Goal: Use online tool/utility

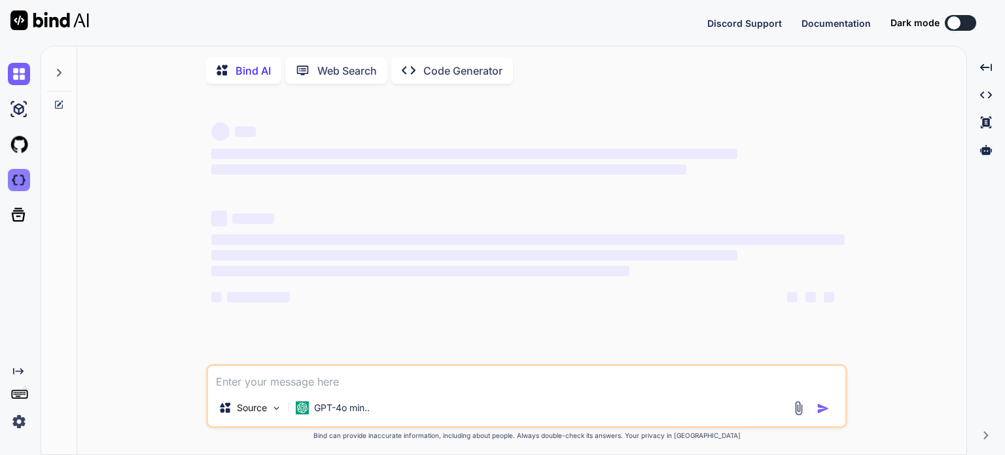
click at [18, 181] on img at bounding box center [19, 180] width 22 height 22
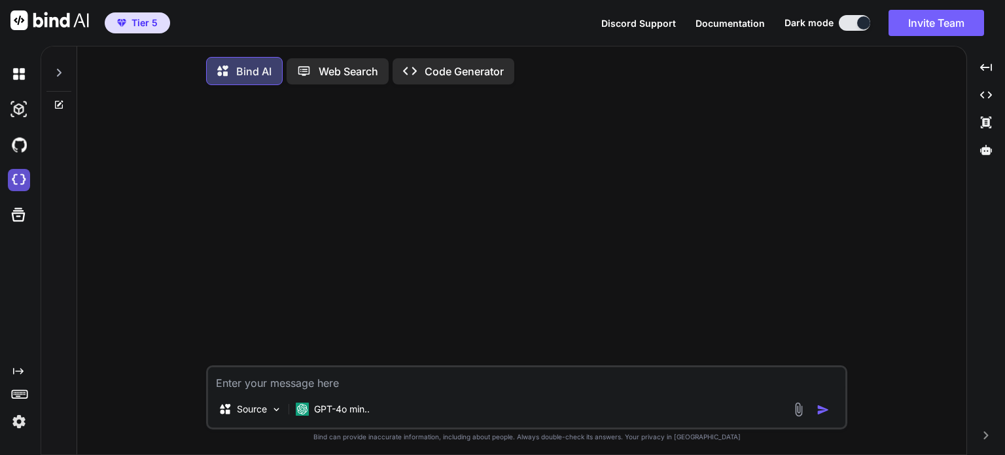
type textarea "x"
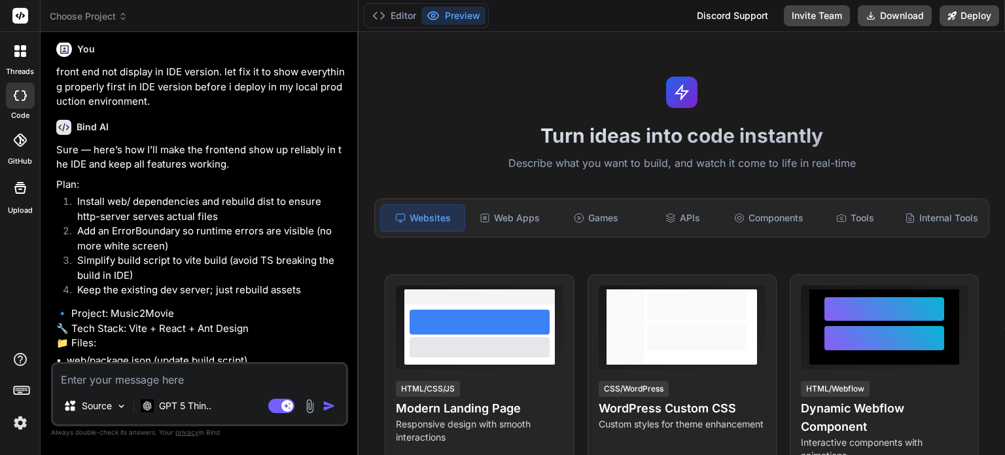
click at [24, 54] on icon at bounding box center [23, 54] width 5 height 5
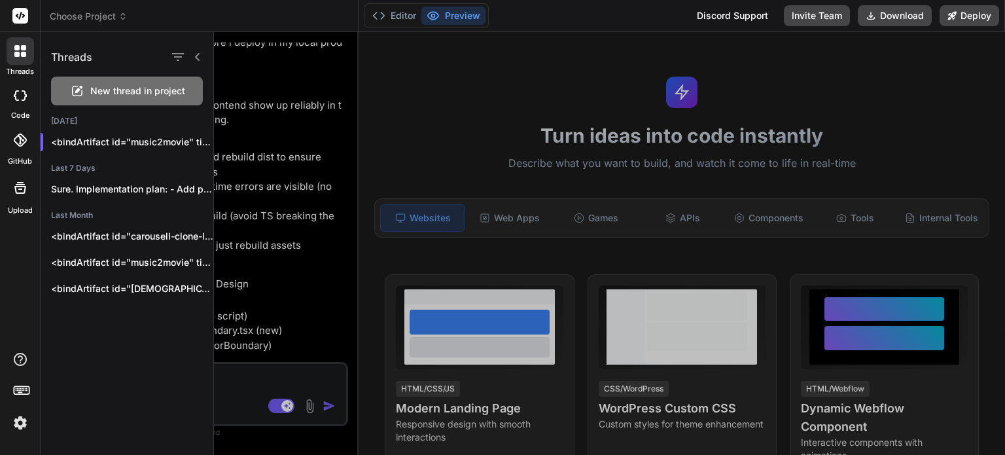
scroll to position [1162, 0]
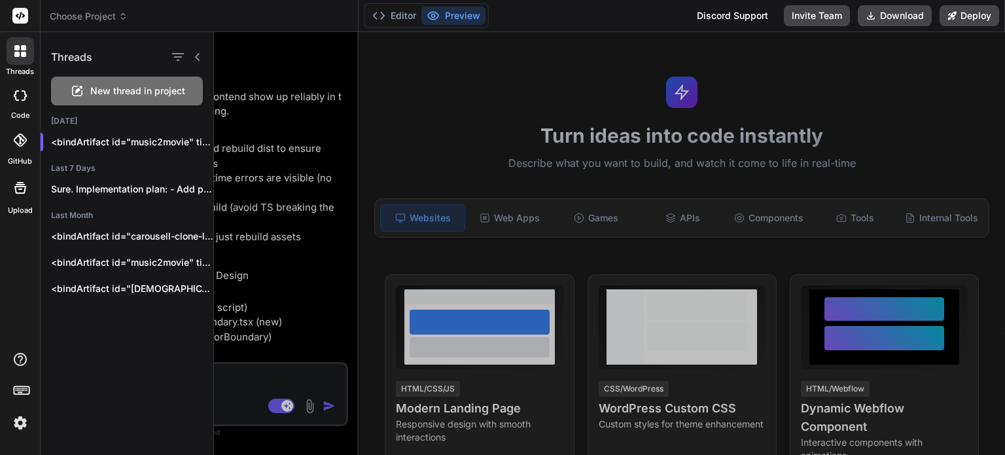
click at [112, 12] on span "Choose Project" at bounding box center [89, 16] width 78 height 13
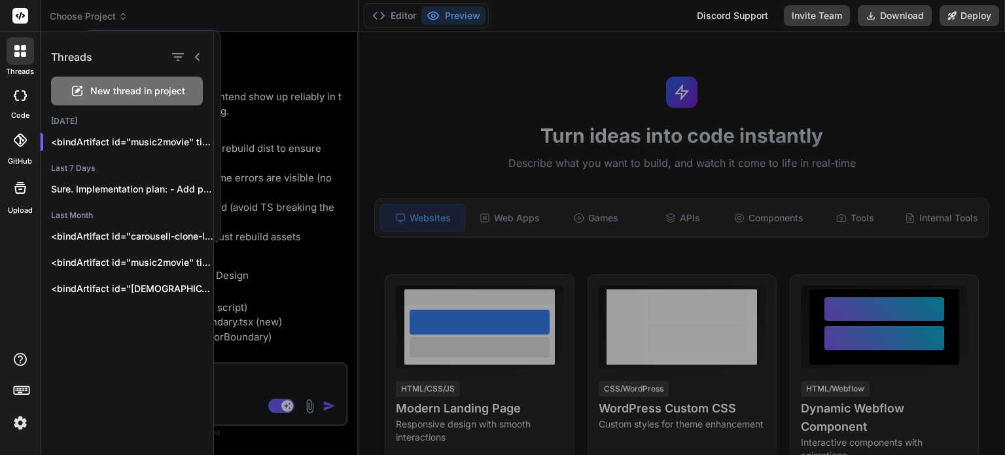
click at [115, 17] on div at bounding box center [502, 227] width 1005 height 455
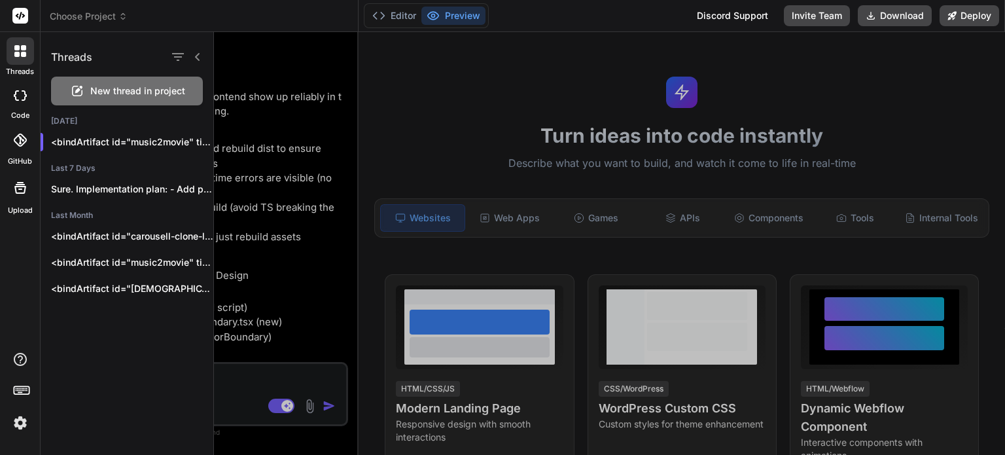
click at [26, 100] on icon at bounding box center [20, 95] width 13 height 10
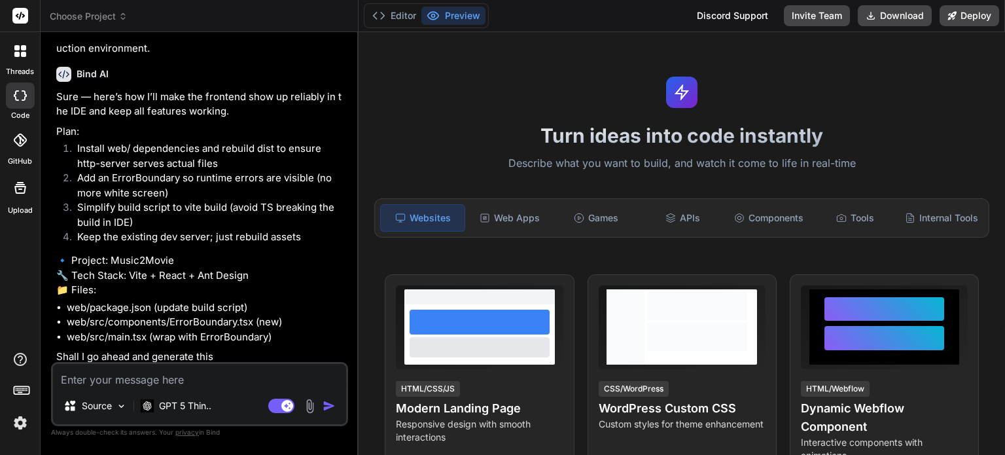
click at [116, 16] on span "Choose Project" at bounding box center [89, 16] width 78 height 13
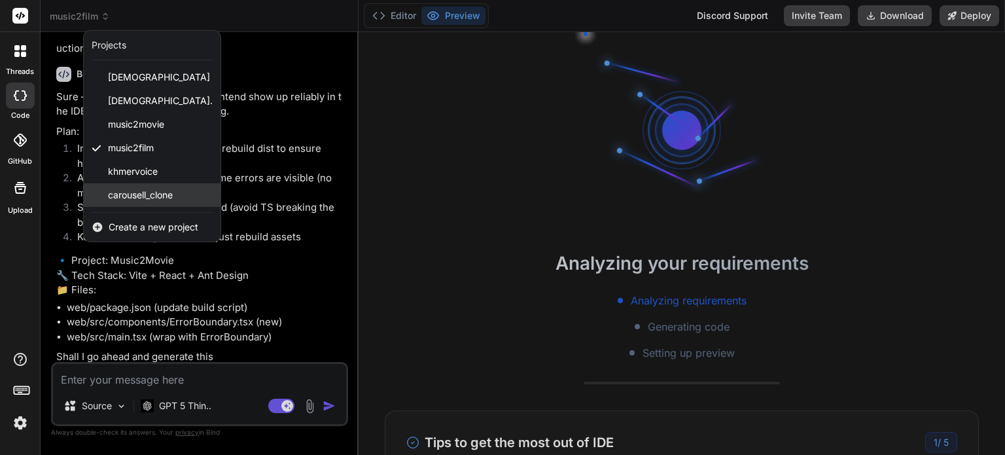
scroll to position [25, 0]
click at [316, 302] on div at bounding box center [502, 227] width 1005 height 455
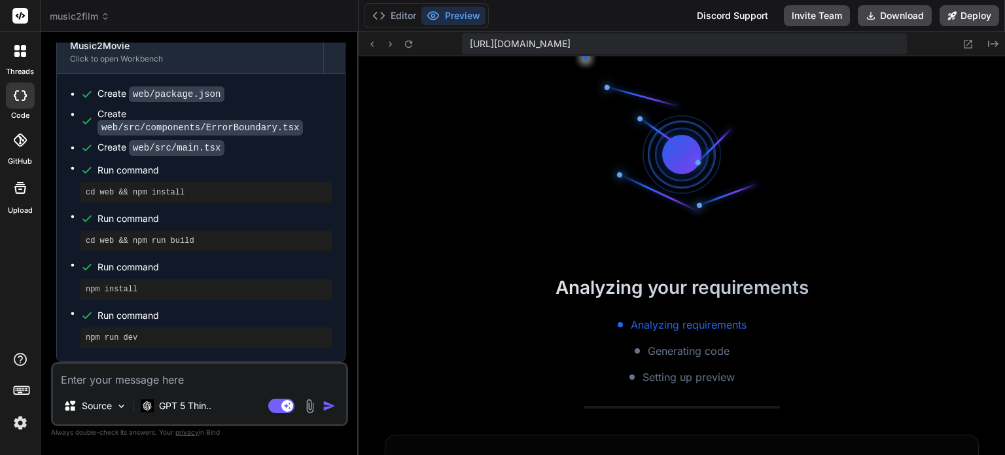
scroll to position [402, 0]
type textarea "x"
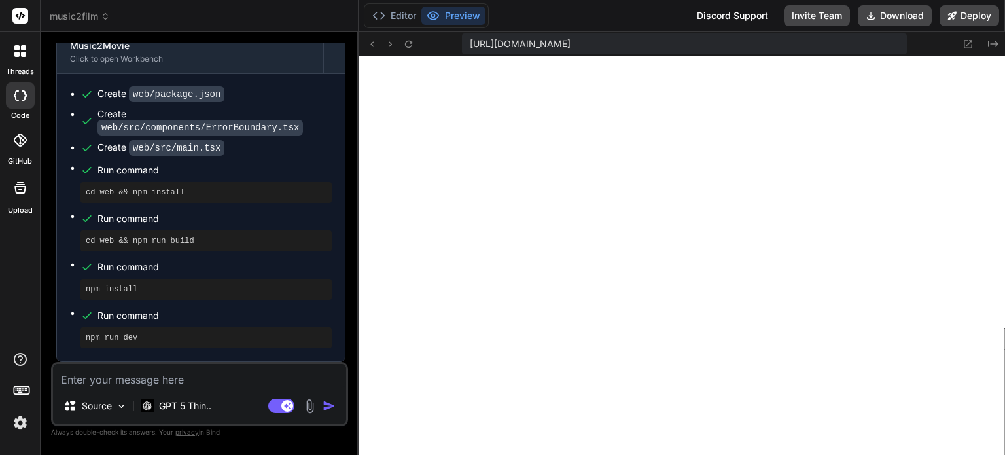
scroll to position [465, 0]
